Goal: Check status: Check status

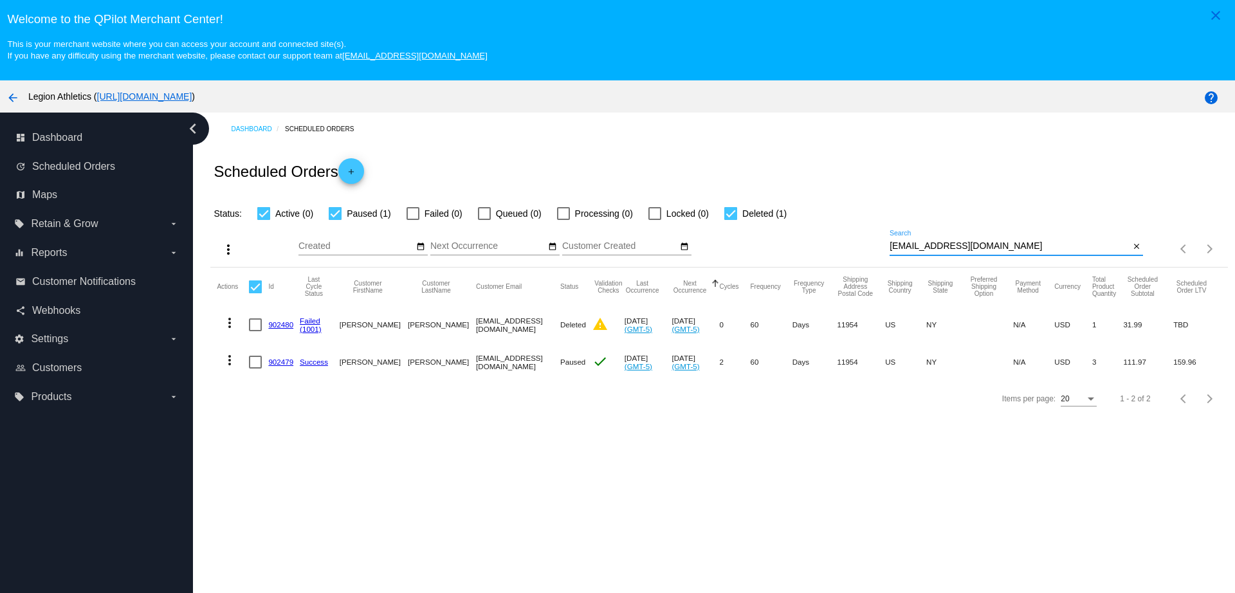
drag, startPoint x: 980, startPoint y: 248, endPoint x: 838, endPoint y: 239, distance: 142.5
click at [838, 239] on div "more_vert Aug Jan Feb Mar Apr 1" at bounding box center [718, 244] width 1017 height 46
paste input "marybethg@gmail.com"
type input "marybethg@gmail.com"
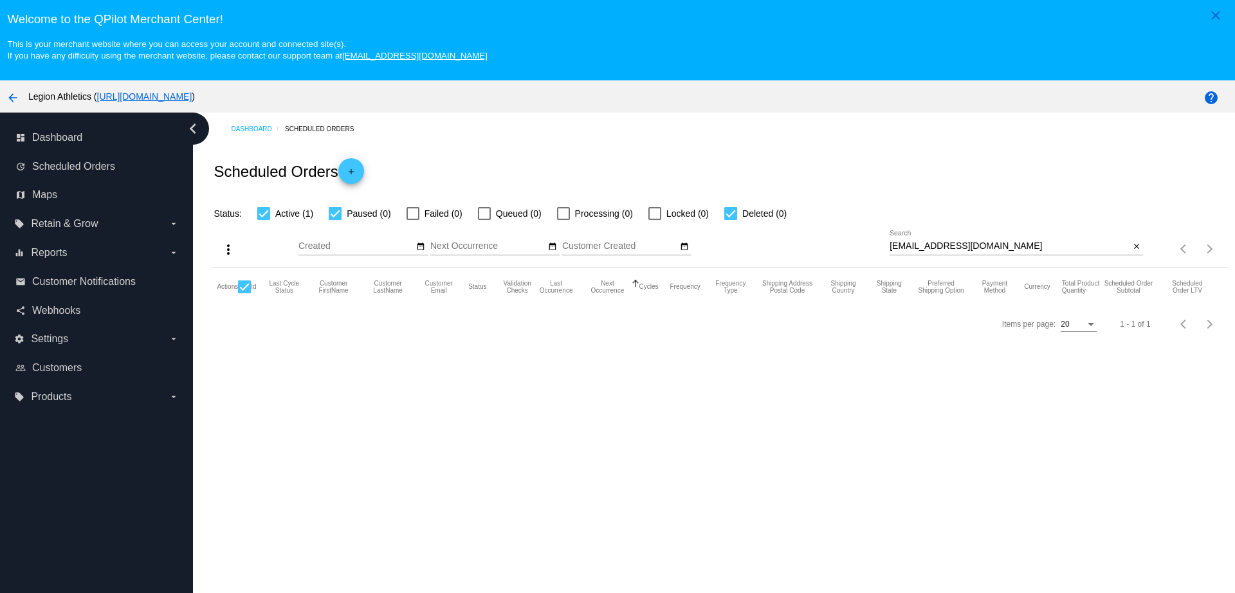
click at [394, 412] on div "Dashboard Scheduled Orders Scheduled Orders add Status: Active (1) Paused (0) F…" at bounding box center [714, 377] width 1042 height 529
click at [297, 214] on span "Active (1)" at bounding box center [294, 213] width 38 height 15
click at [264, 220] on input "Active (1)" at bounding box center [263, 220] width 1 height 1
click at [292, 213] on span "Active (1)" at bounding box center [294, 213] width 38 height 15
click at [264, 220] on input "Active (1)" at bounding box center [263, 220] width 1 height 1
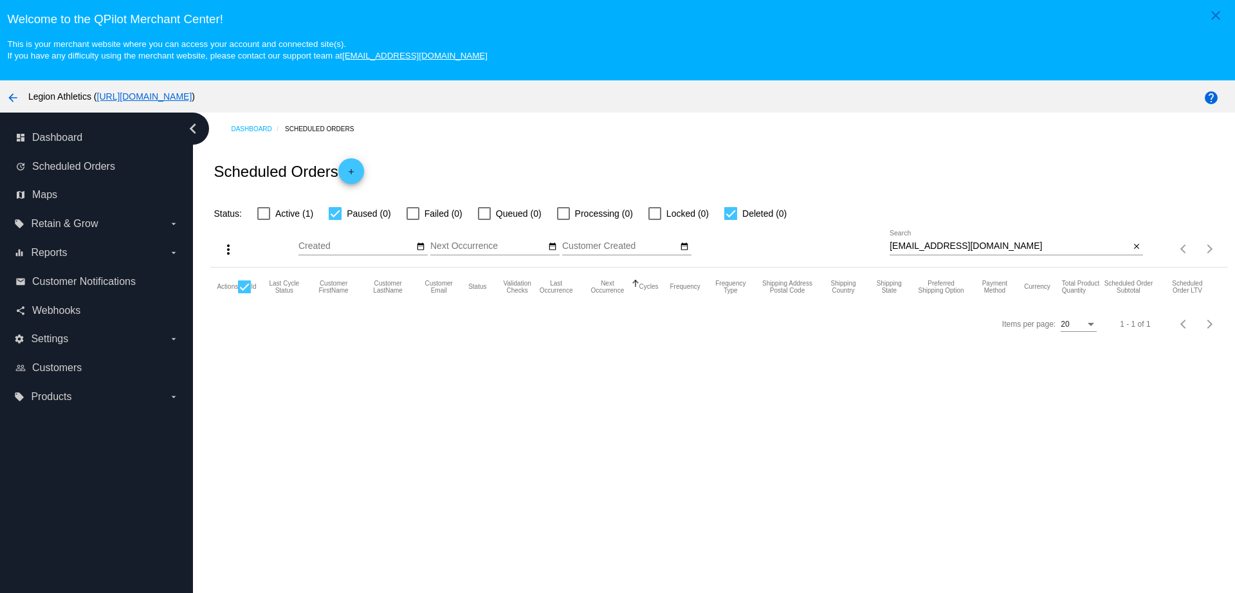
checkbox input "true"
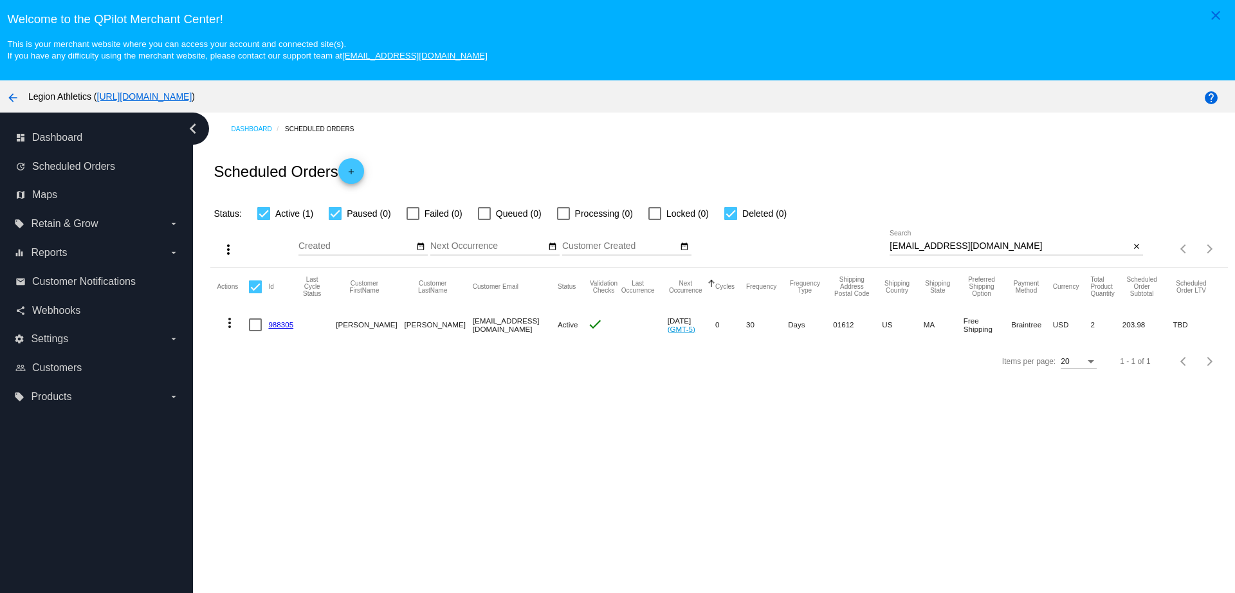
click at [280, 322] on link "988305" at bounding box center [280, 324] width 25 height 8
drag, startPoint x: 991, startPoint y: 252, endPoint x: 853, endPoint y: 254, distance: 137.7
click at [854, 254] on div "more_vert Aug Jan Feb Mar Apr 1" at bounding box center [718, 244] width 1017 height 46
paste input "72shelby@att.net"
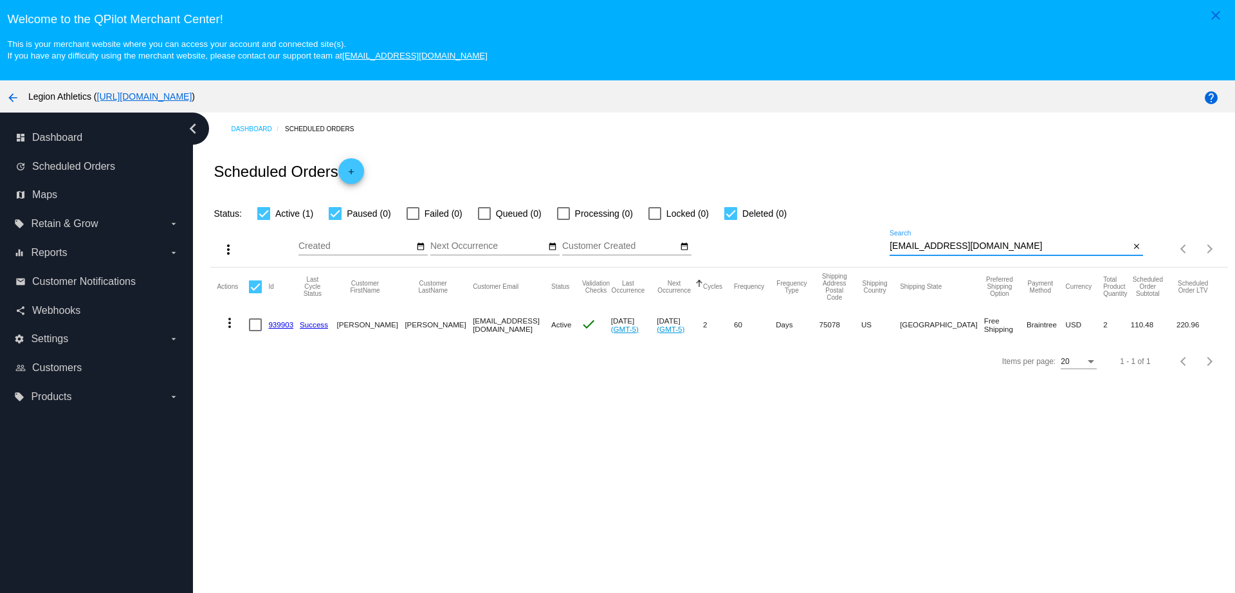
type input "72shelby@att.net"
click at [280, 324] on link "939903" at bounding box center [280, 324] width 25 height 8
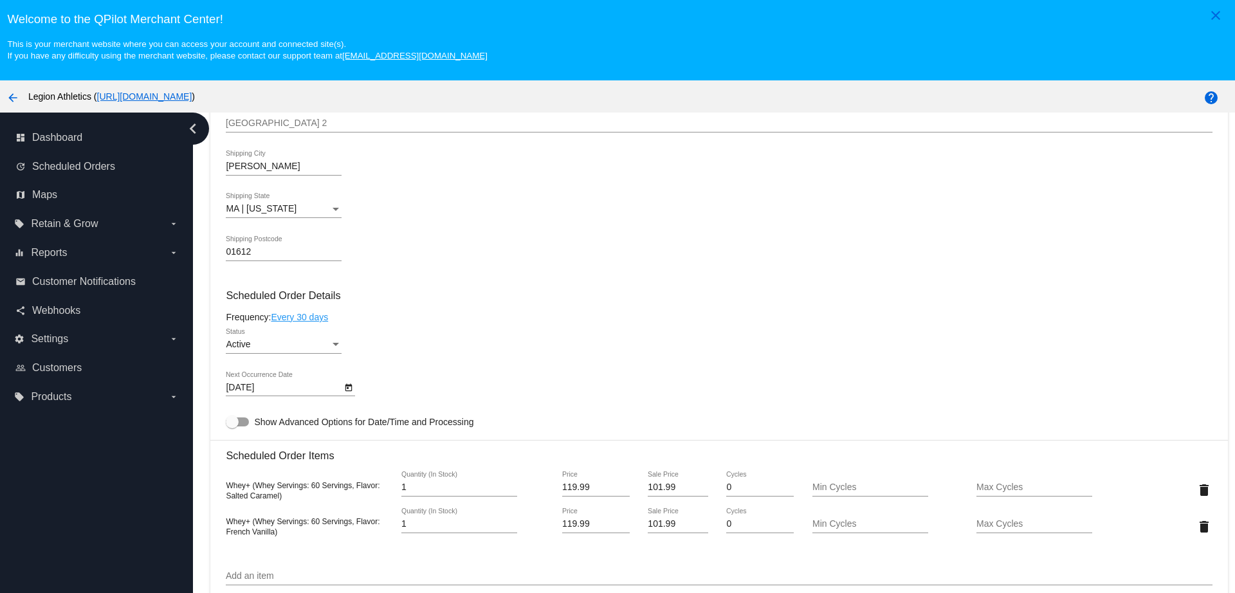
scroll to position [483, 0]
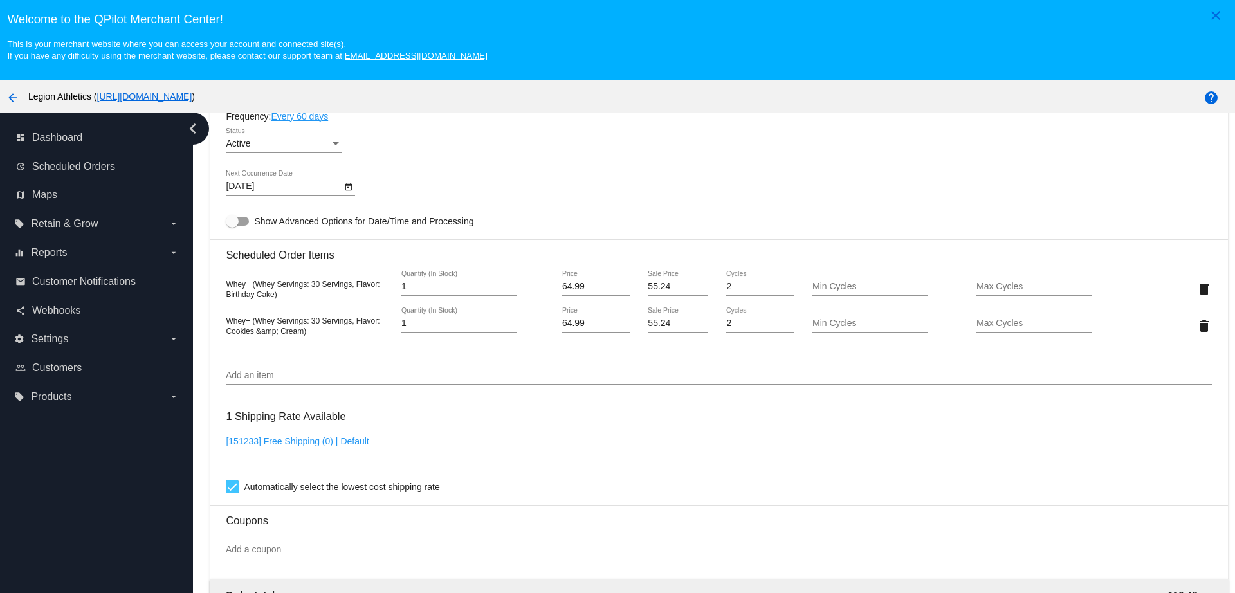
scroll to position [804, 0]
click at [1197, 288] on mat-icon "delete" at bounding box center [1204, 287] width 15 height 15
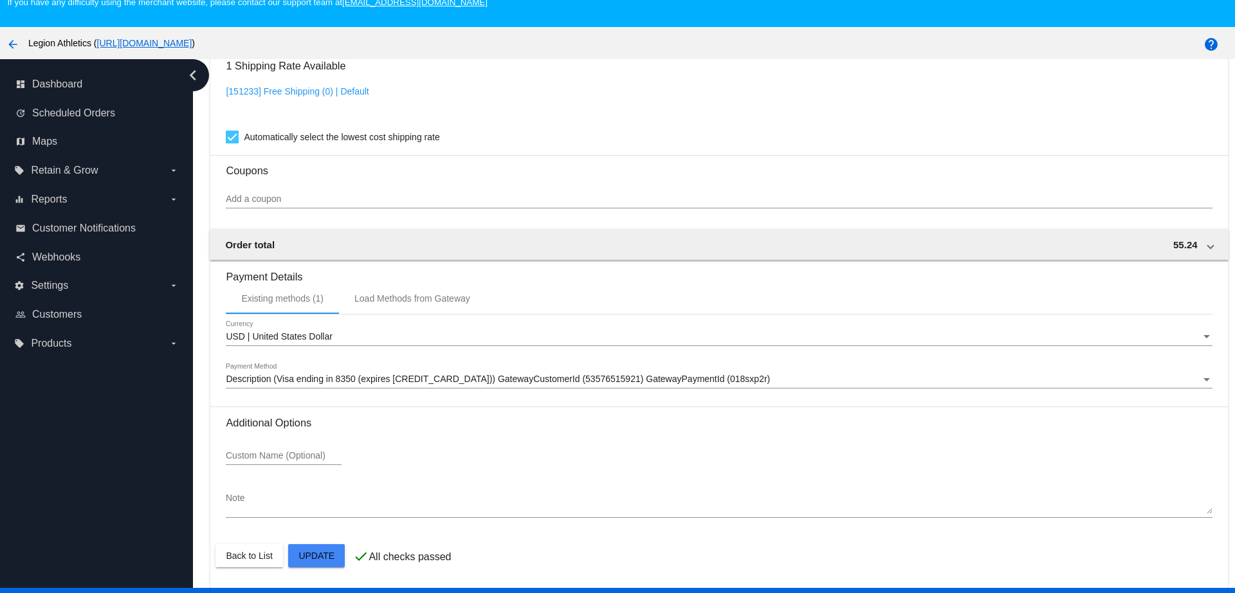
scroll to position [80, 0]
